Goal: Task Accomplishment & Management: Complete application form

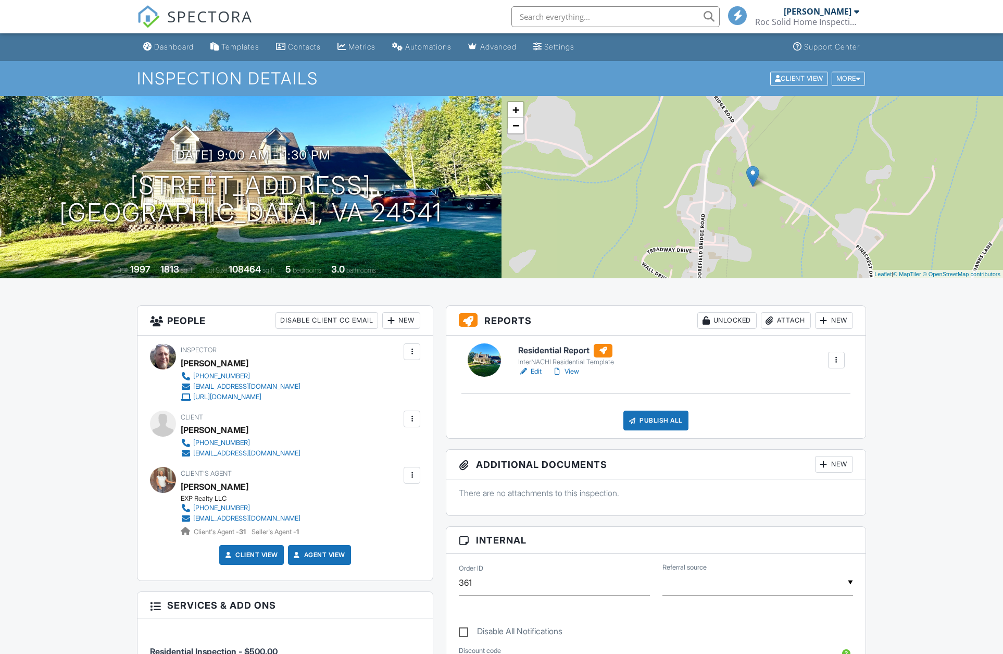
click at [574, 368] on link "View" at bounding box center [565, 371] width 27 height 10
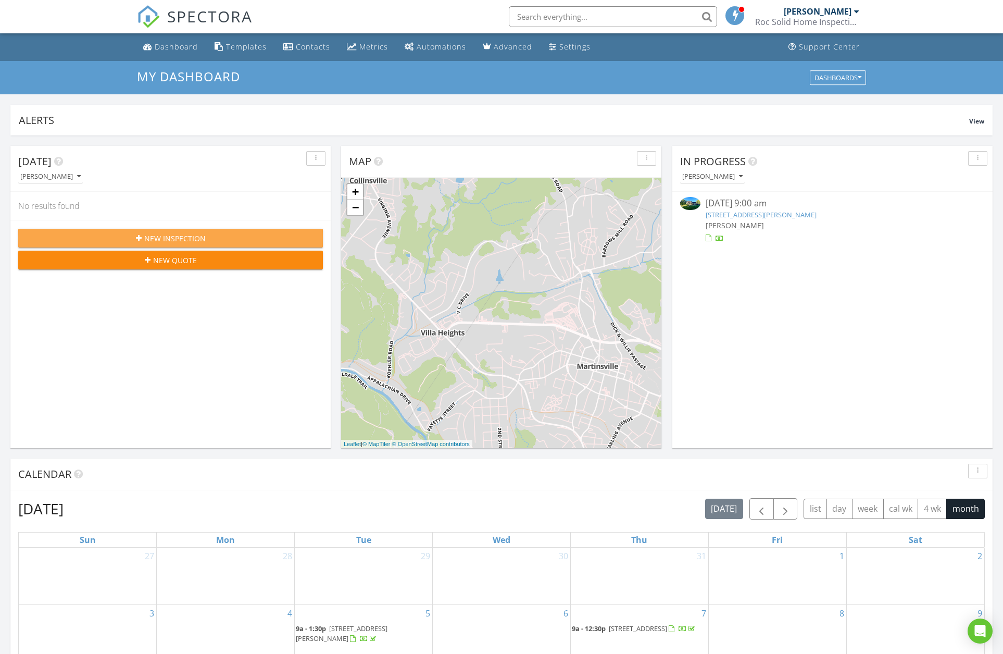
click at [58, 237] on div "New Inspection" at bounding box center [171, 238] width 288 height 11
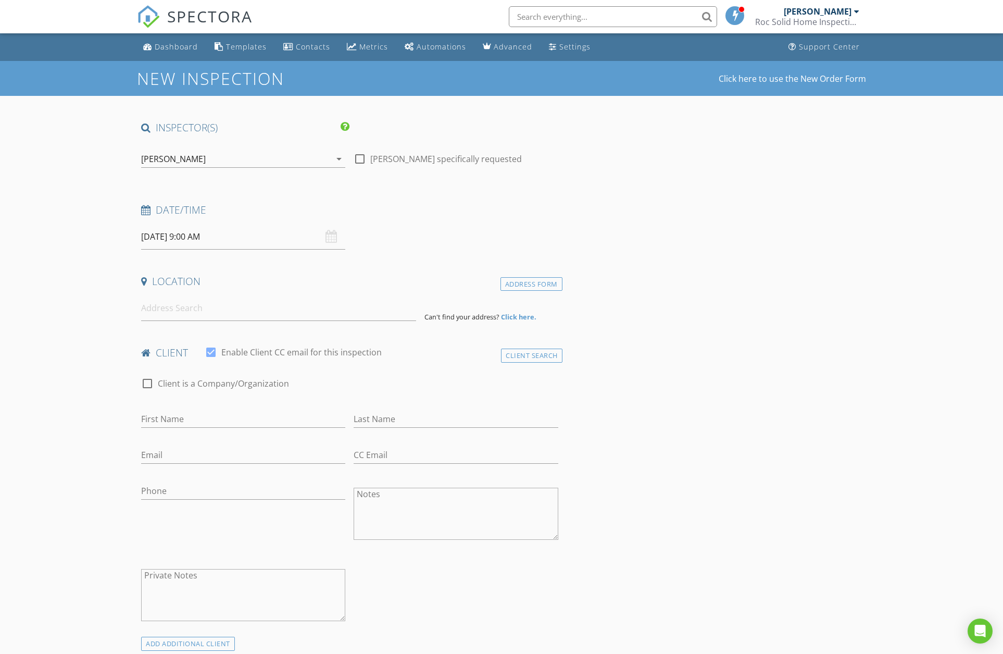
click at [337, 235] on div "08/29/2025 9:00 AM" at bounding box center [243, 237] width 204 height 26
click at [333, 235] on div "08/29/2025 9:00 AM" at bounding box center [243, 237] width 204 height 26
click at [207, 236] on input "08/29/2025 9:00 AM" at bounding box center [243, 237] width 204 height 26
type input "08/28/2025 9:00 AM"
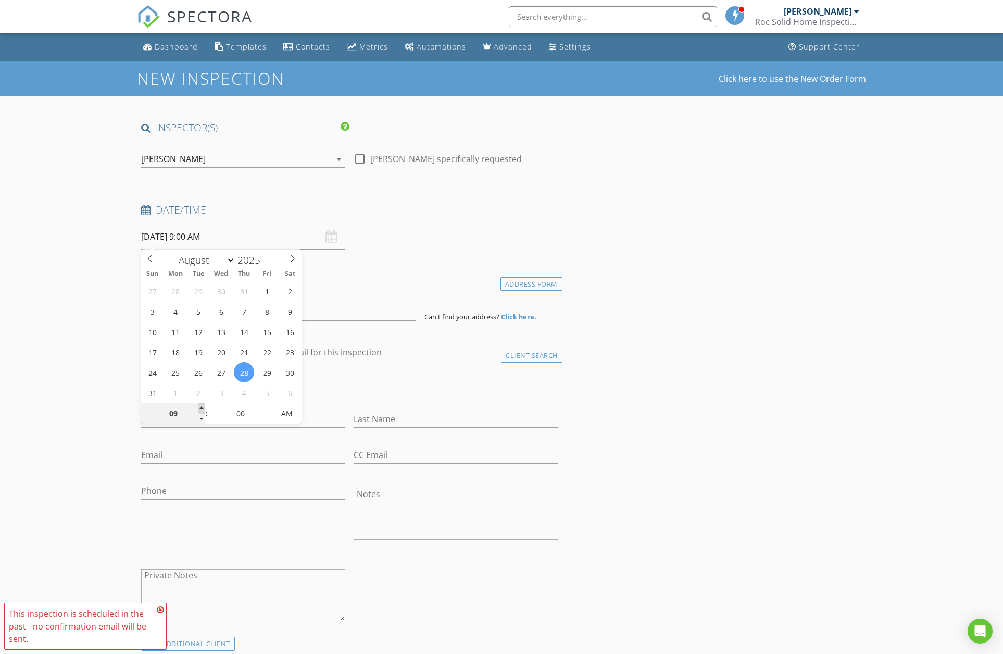
type input "10"
type input "08/28/2025 10:00 AM"
click at [203, 408] on span at bounding box center [201, 408] width 7 height 10
type input "11"
type input "08/28/2025 11:00 AM"
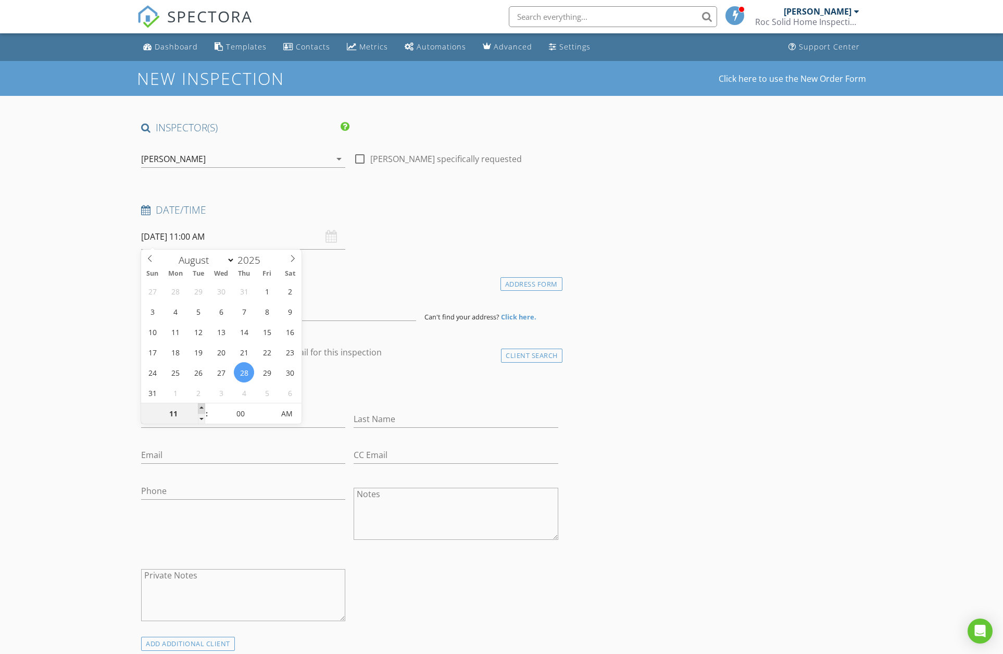
click at [203, 408] on span at bounding box center [201, 408] width 7 height 10
type input "12"
type input "08/28/2025 12:00 PM"
click at [203, 408] on span at bounding box center [201, 408] width 7 height 10
type input "01"
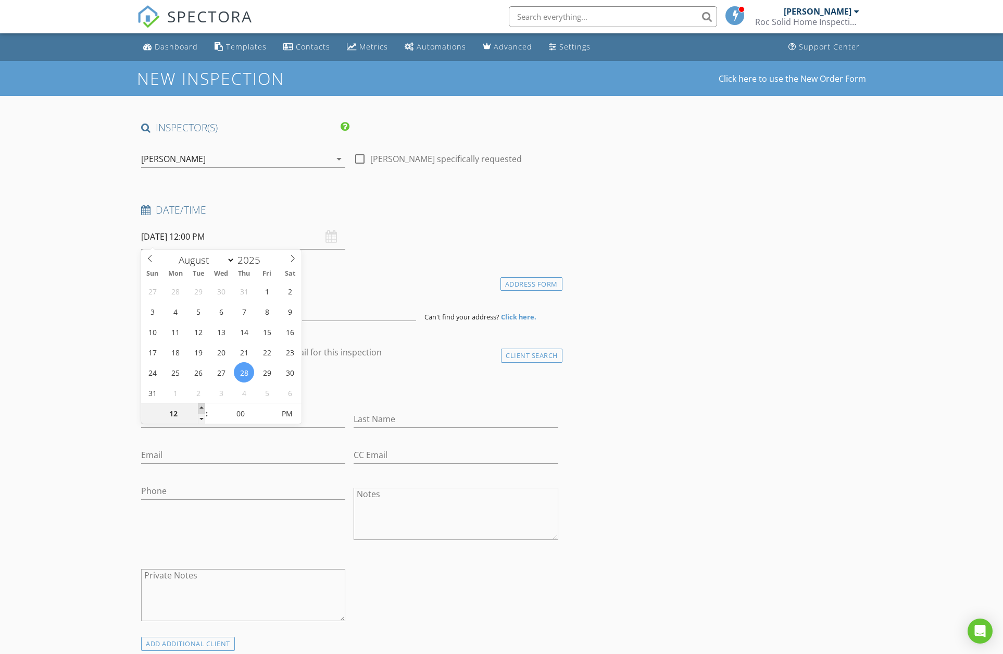
type input "08/28/2025 1:00 PM"
click at [203, 408] on span at bounding box center [201, 408] width 7 height 10
type input "02"
type input "08/28/2025 2:00 PM"
click at [203, 408] on span at bounding box center [201, 408] width 7 height 10
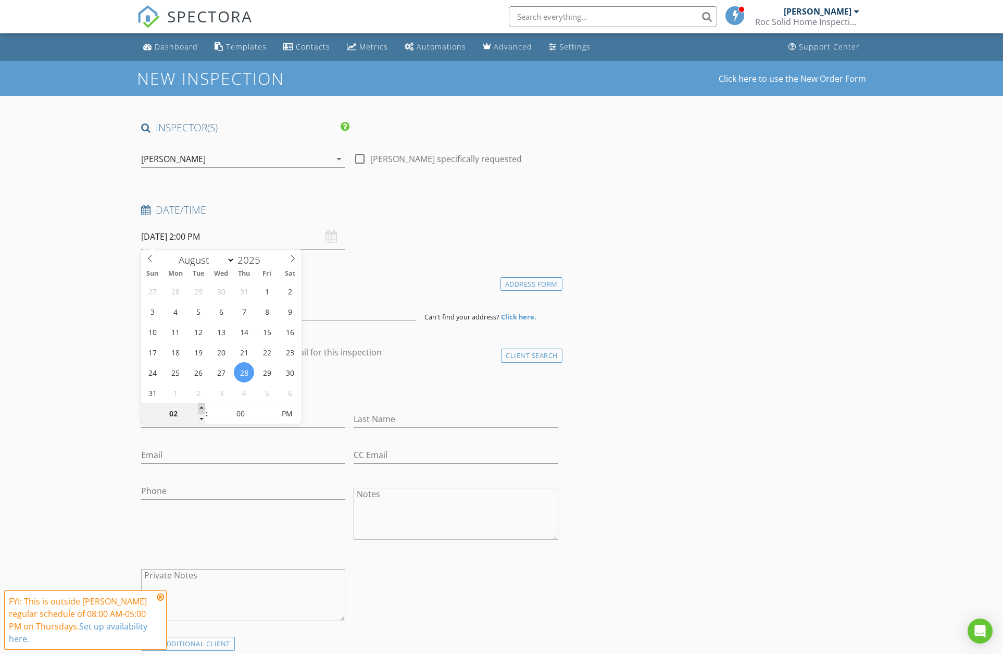
type input "03"
type input "[DATE] 3:00 PM"
click at [203, 408] on span at bounding box center [201, 408] width 7 height 10
click at [162, 598] on icon at bounding box center [160, 597] width 7 height 8
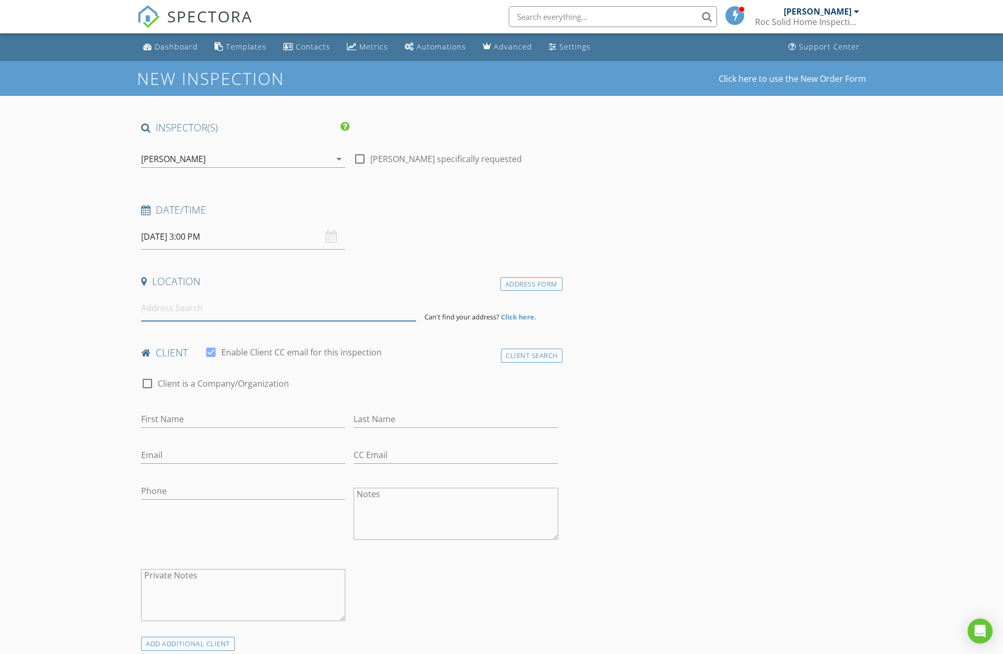
click at [177, 310] on input at bounding box center [278, 308] width 275 height 26
drag, startPoint x: 146, startPoint y: 306, endPoint x: 147, endPoint y: 317, distance: 11.0
click at [146, 307] on input "*09 Wing" at bounding box center [278, 308] width 275 height 26
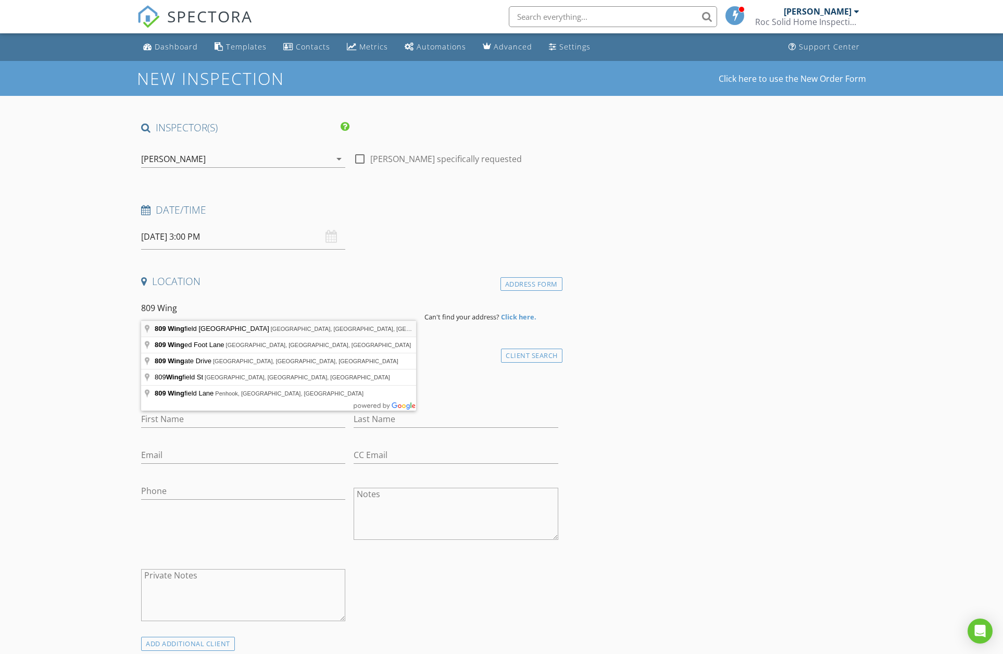
type input "809 Wingfield Orchard Road, Martinsville, VA, USA"
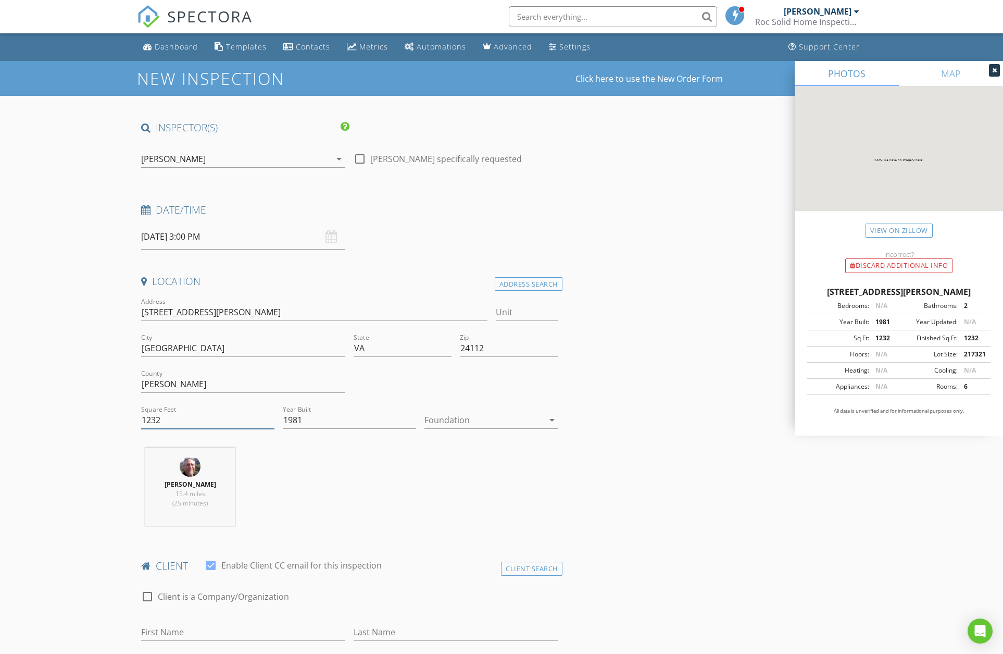
click at [170, 424] on input "1232" at bounding box center [207, 420] width 133 height 17
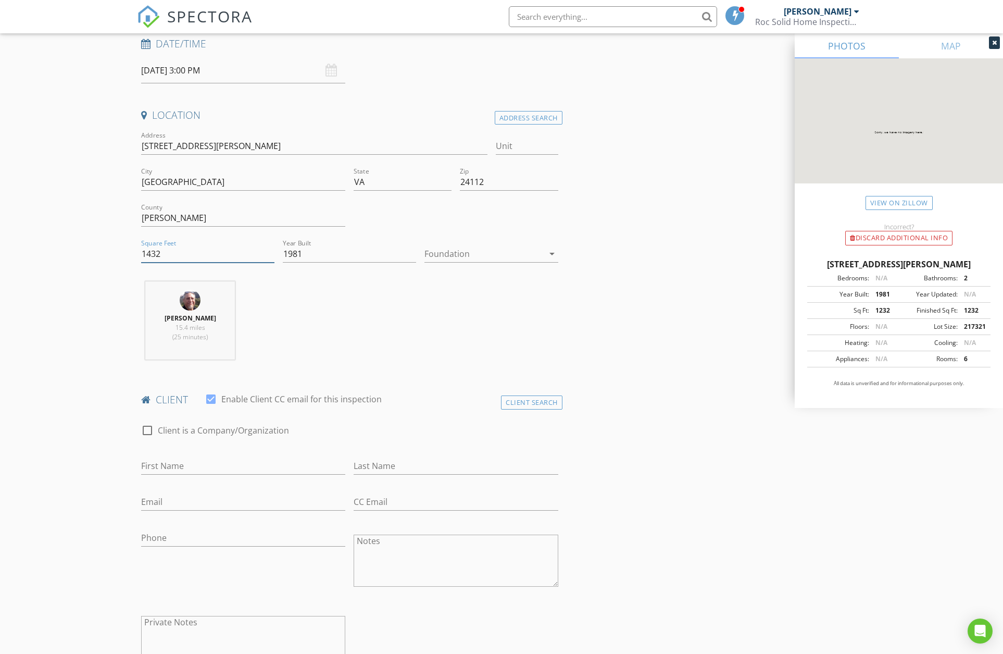
scroll to position [253, 0]
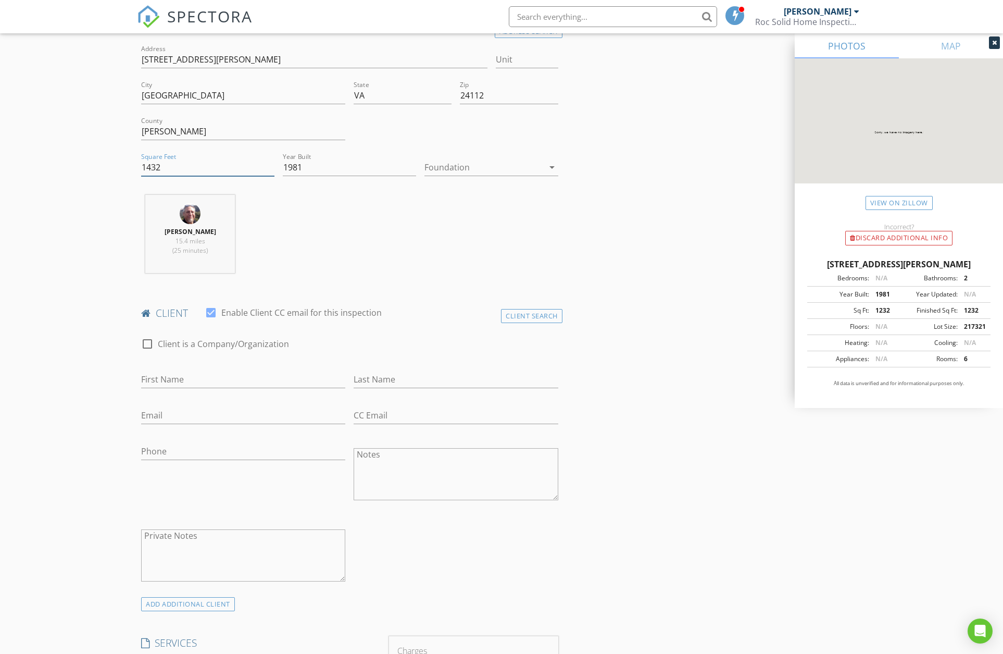
type input "1432"
type input "Ross"
type input "Cohl"
type input "rosco287@yahoo.com"
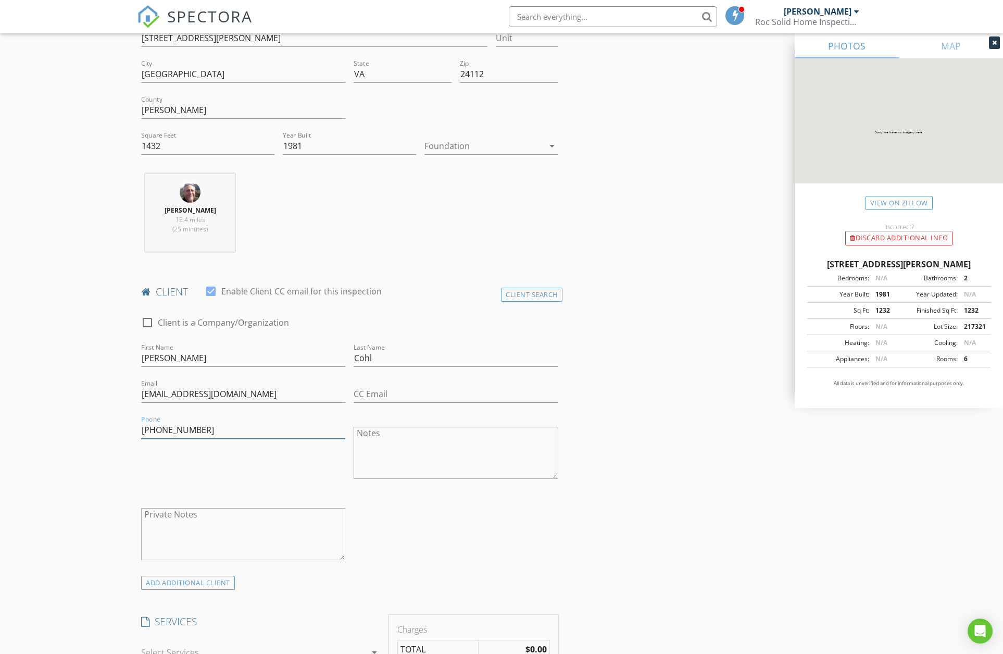
scroll to position [559, 0]
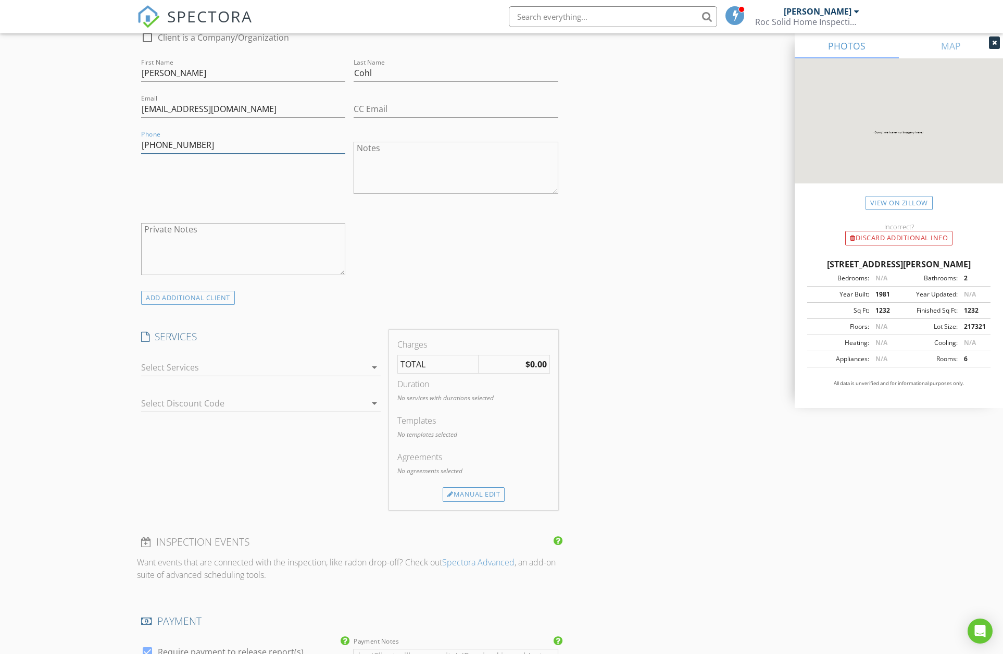
type input "239-560-8117"
click at [361, 359] on div at bounding box center [253, 367] width 225 height 17
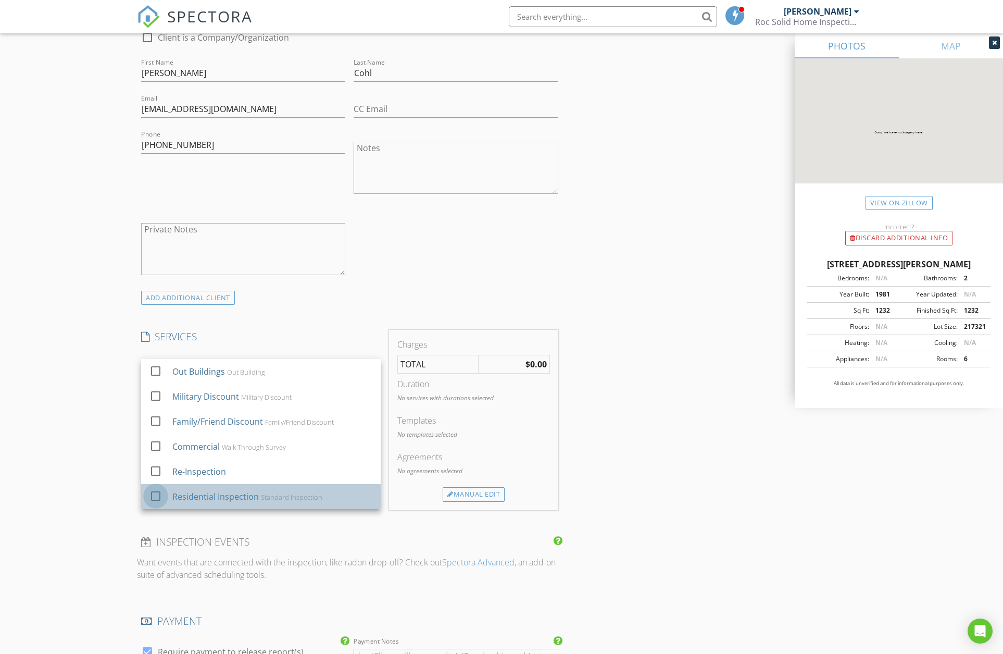
click at [164, 496] on div at bounding box center [156, 496] width 18 height 18
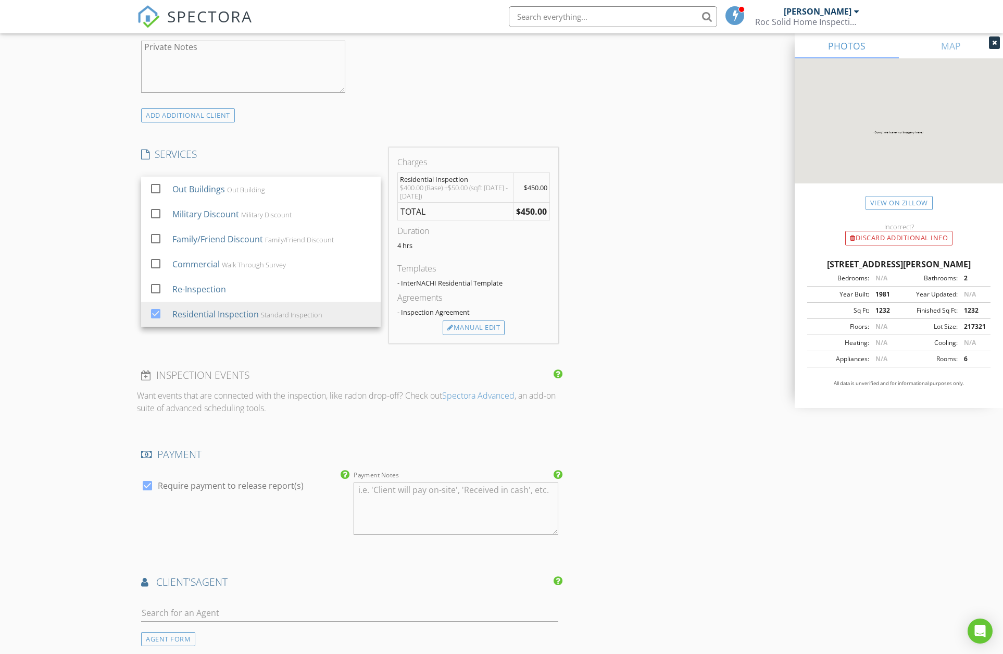
scroll to position [870, 0]
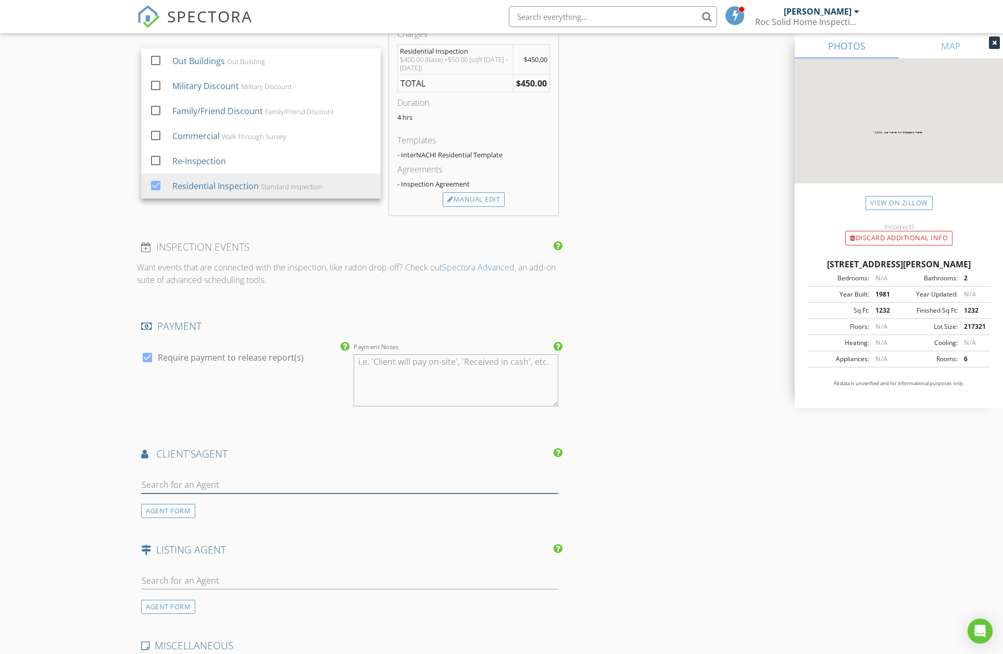
click at [156, 484] on input "text" at bounding box center [349, 484] width 417 height 17
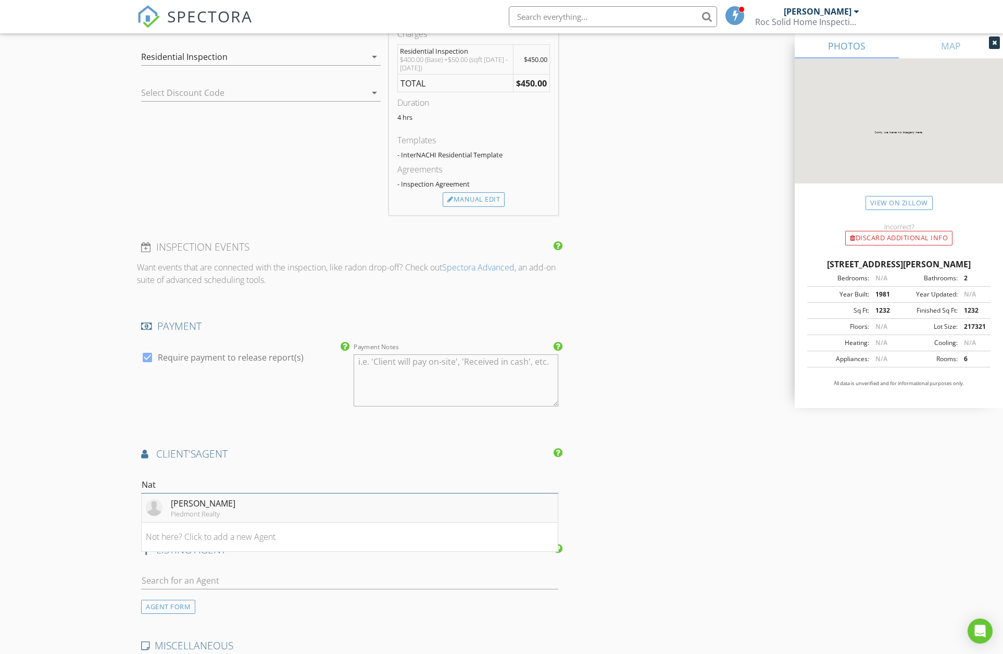
type input "Nat"
click at [225, 498] on div "Natalie Gongloff" at bounding box center [203, 503] width 65 height 13
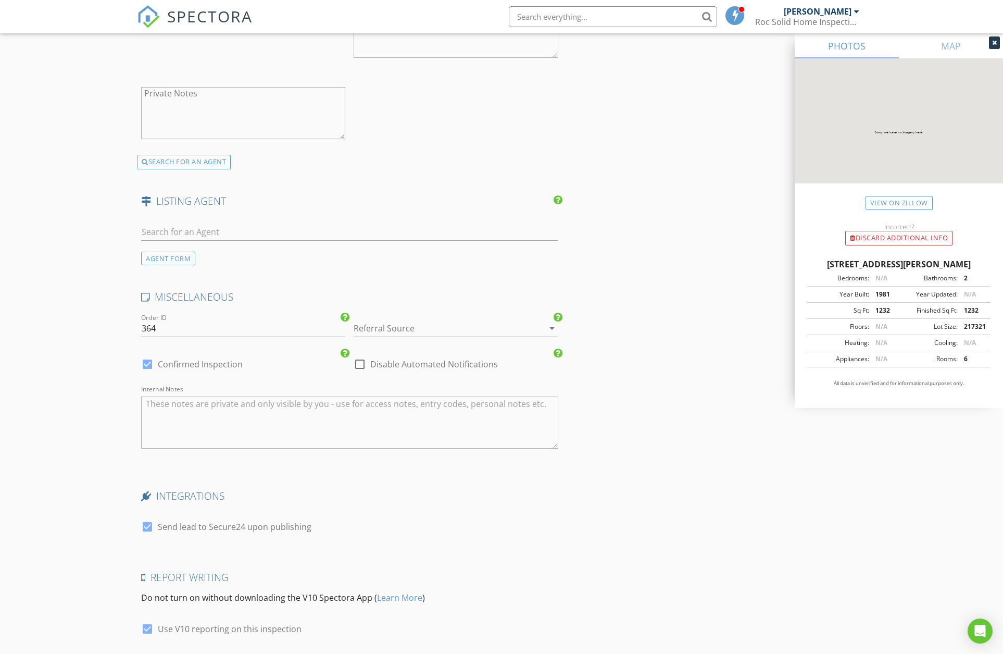
scroll to position [1531, 0]
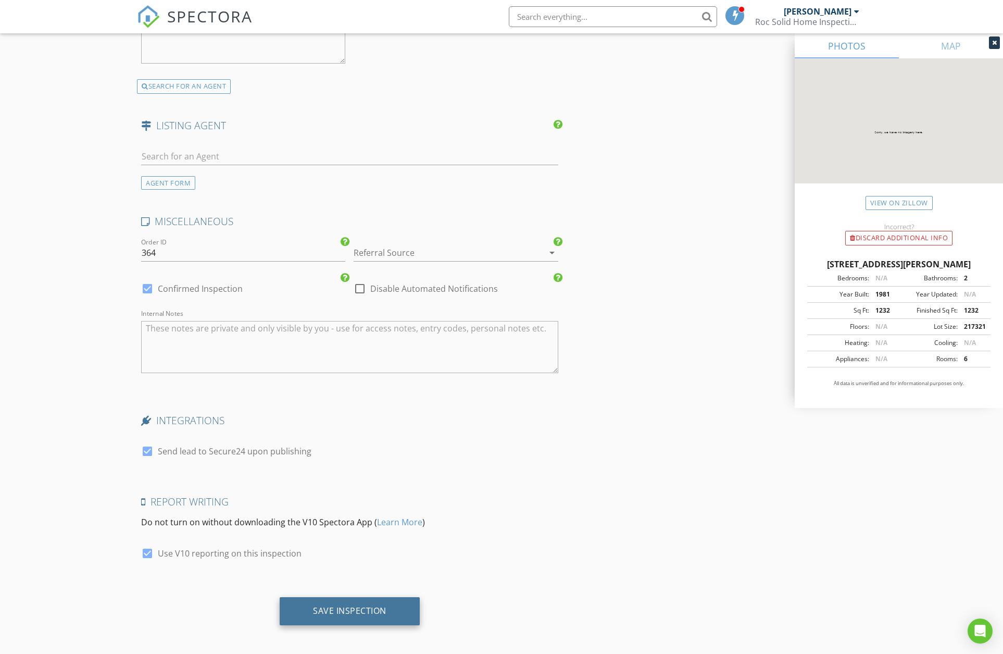
click at [316, 605] on div "Save Inspection" at bounding box center [349, 610] width 73 height 10
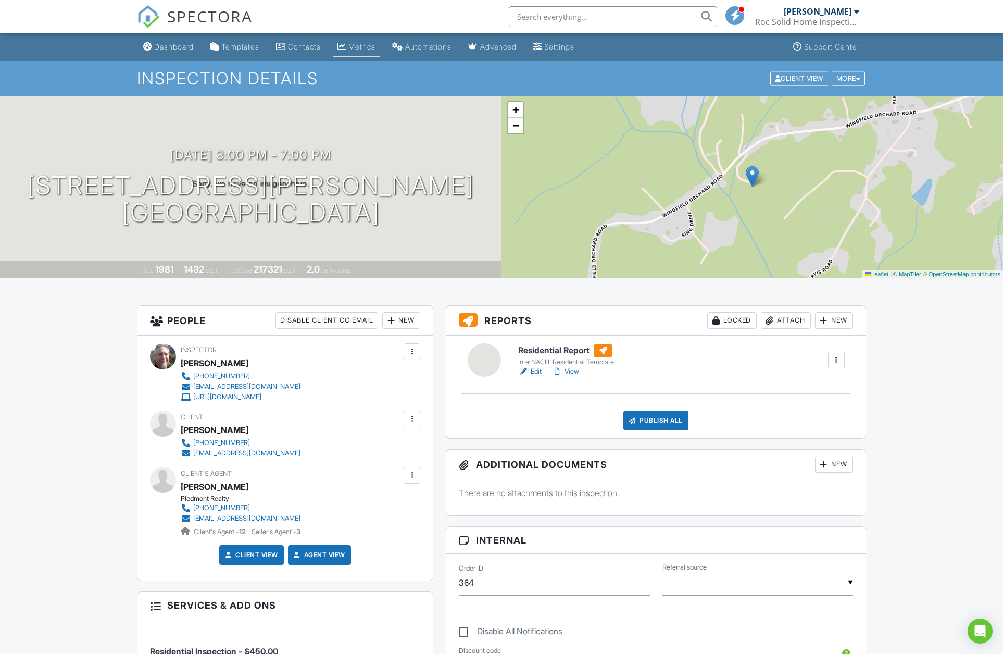
click at [372, 44] on div "Metrics" at bounding box center [362, 46] width 27 height 9
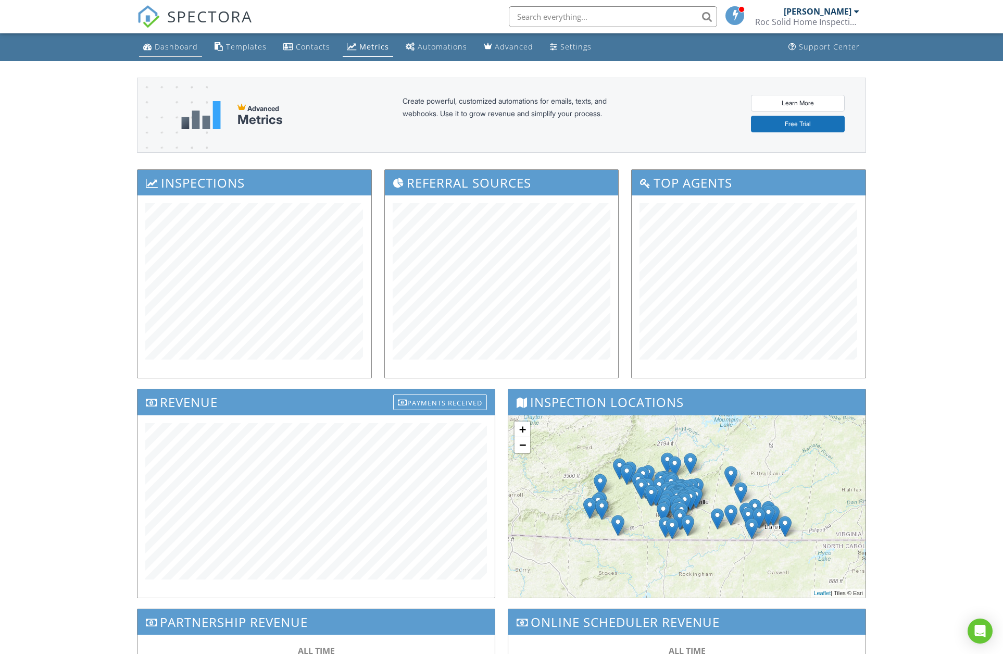
click at [159, 47] on div "Dashboard" at bounding box center [176, 47] width 43 height 10
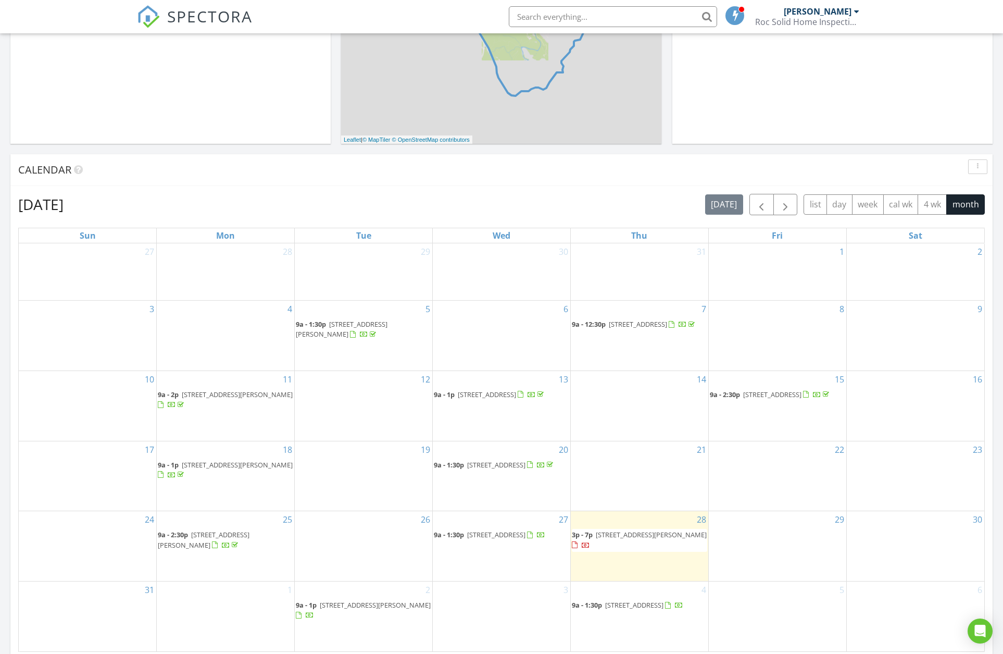
scroll to position [496, 0]
